Goal: Transaction & Acquisition: Download file/media

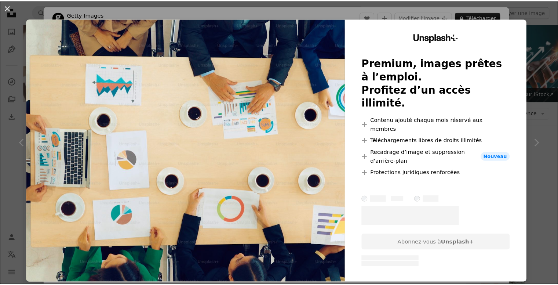
scroll to position [661, 0]
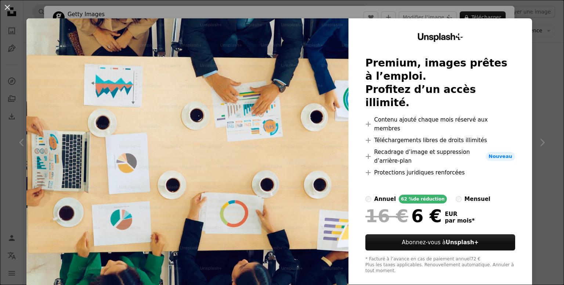
click at [546, 72] on div "An X shape Unsplash+ Premium, images prêtes à l’emploi. Profitez d’un accès ill…" at bounding box center [282, 142] width 564 height 285
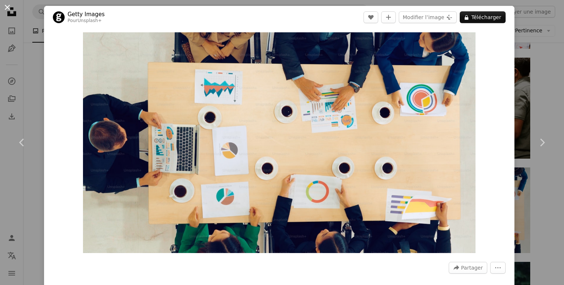
click at [6, 7] on button "An X shape" at bounding box center [7, 7] width 9 height 9
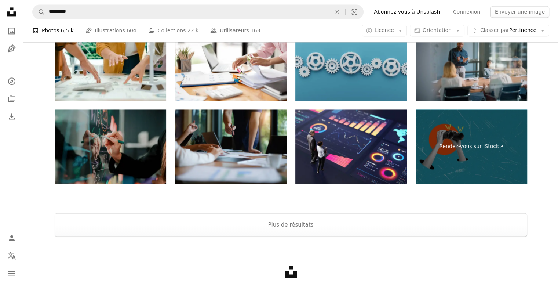
scroll to position [1138, 0]
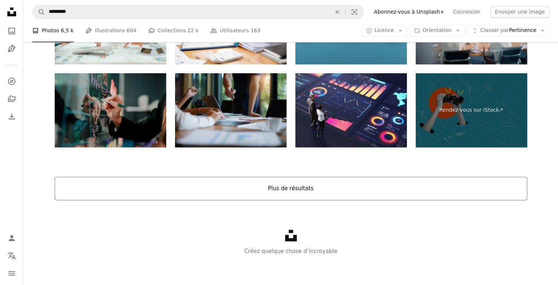
click at [313, 193] on button "Plus de résultats" at bounding box center [291, 188] width 473 height 23
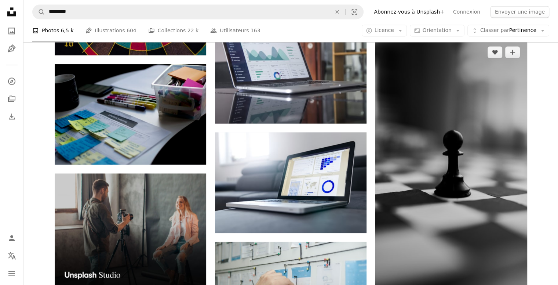
scroll to position [1174, 0]
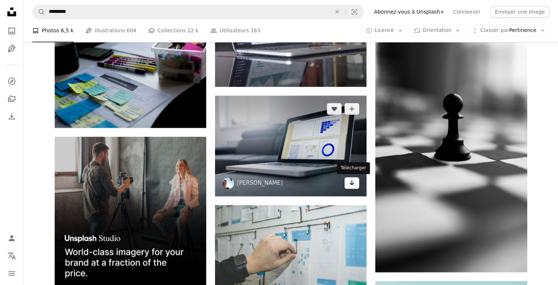
click at [352, 186] on icon "Arrow pointing down" at bounding box center [352, 182] width 6 height 9
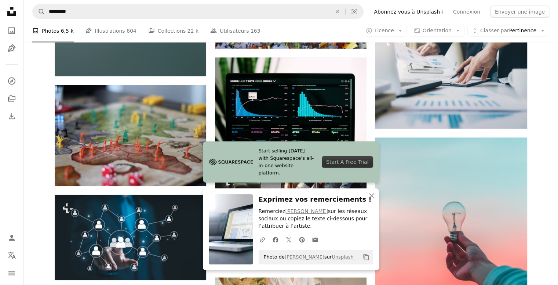
scroll to position [1578, 0]
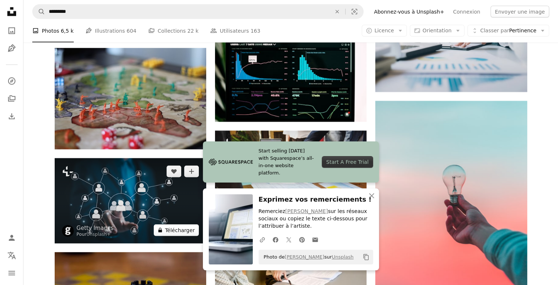
click at [182, 232] on button "A lock Télécharger" at bounding box center [176, 230] width 45 height 12
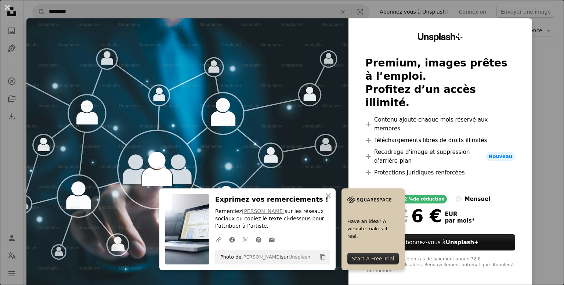
click at [6, 9] on button "An X shape" at bounding box center [7, 7] width 9 height 9
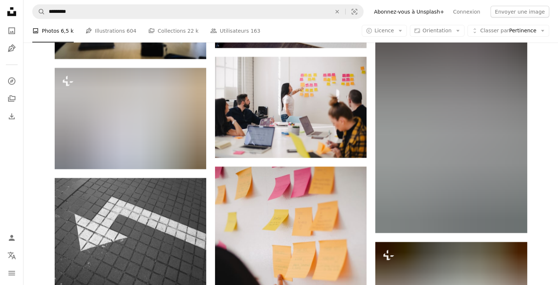
scroll to position [1945, 0]
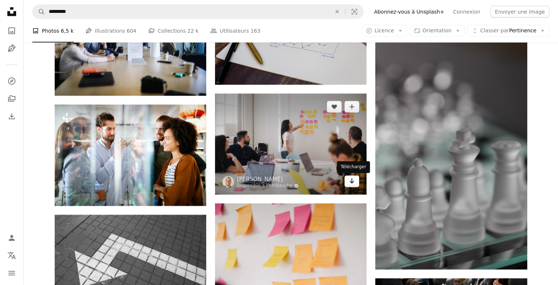
click at [351, 180] on icon "Arrow pointing down" at bounding box center [352, 181] width 6 height 9
